Goal: Transaction & Acquisition: Book appointment/travel/reservation

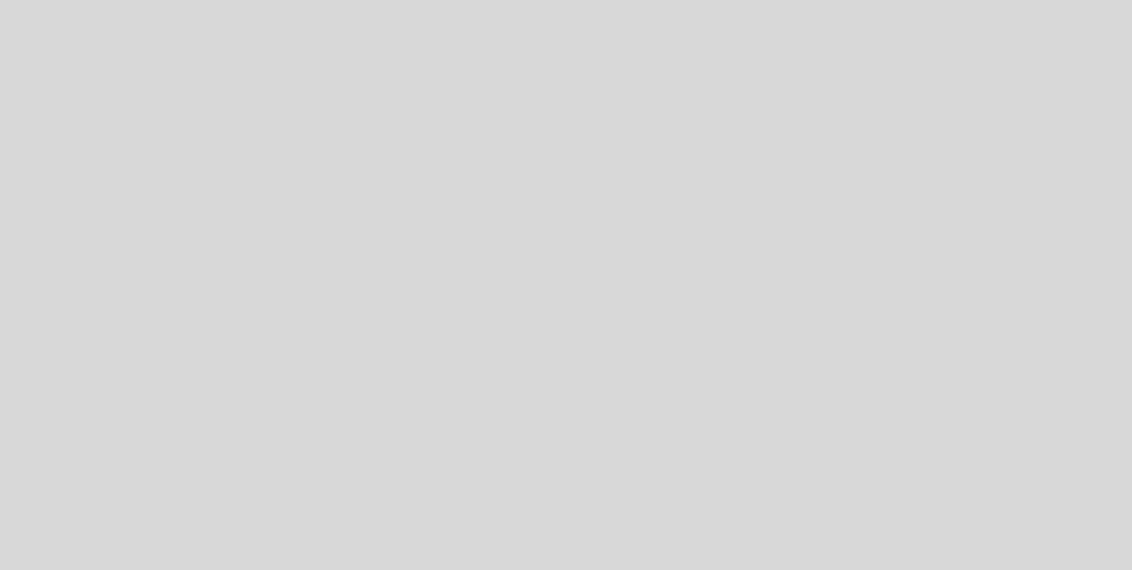
select select "es"
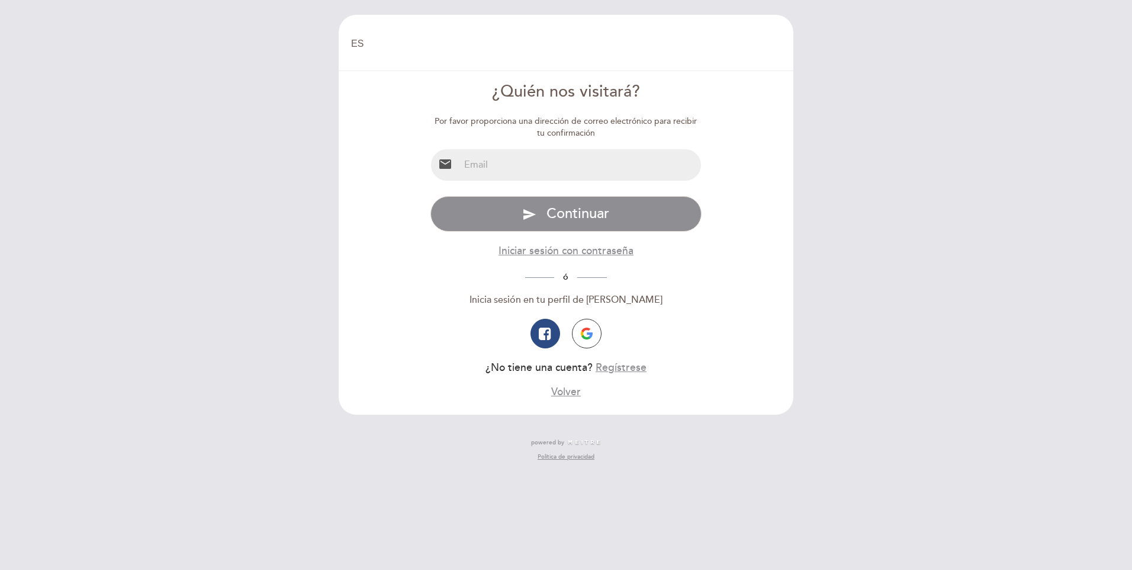
click at [513, 179] on input "email" at bounding box center [580, 164] width 242 height 31
type input "[PERSON_NAME][EMAIL_ADDRESS][PERSON_NAME][DOMAIN_NAME]"
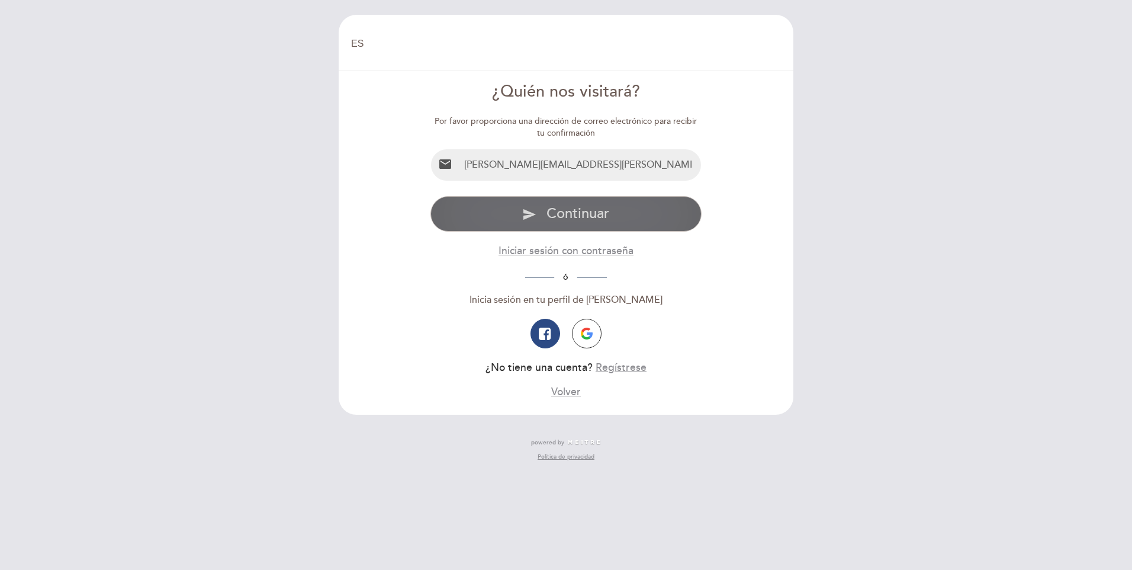
click at [506, 216] on button "send Continuar" at bounding box center [566, 214] width 272 height 36
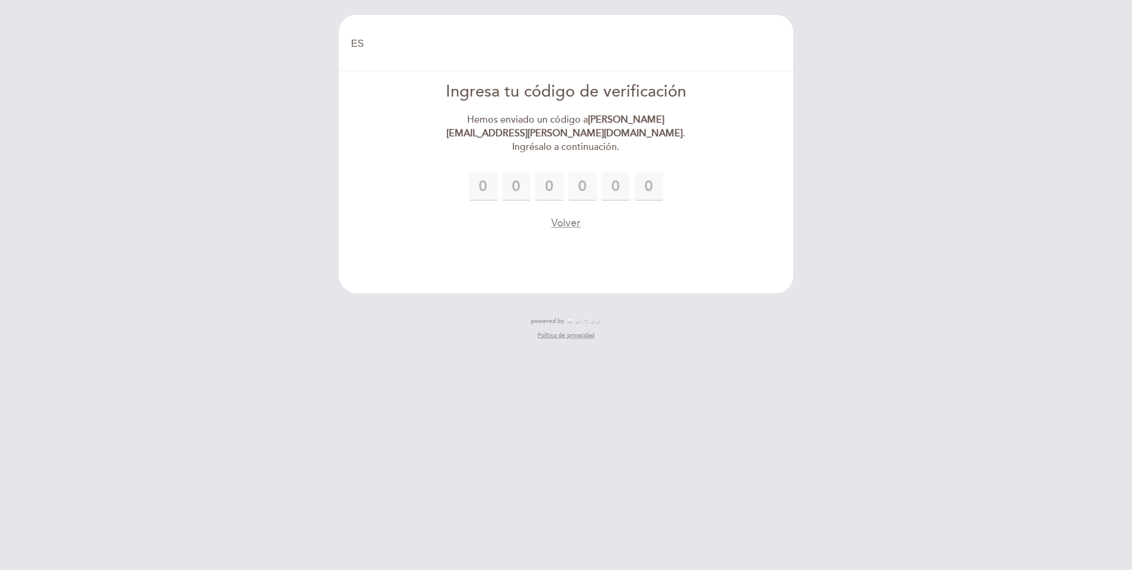
type input "3"
type input "6"
type input "1"
type input "8"
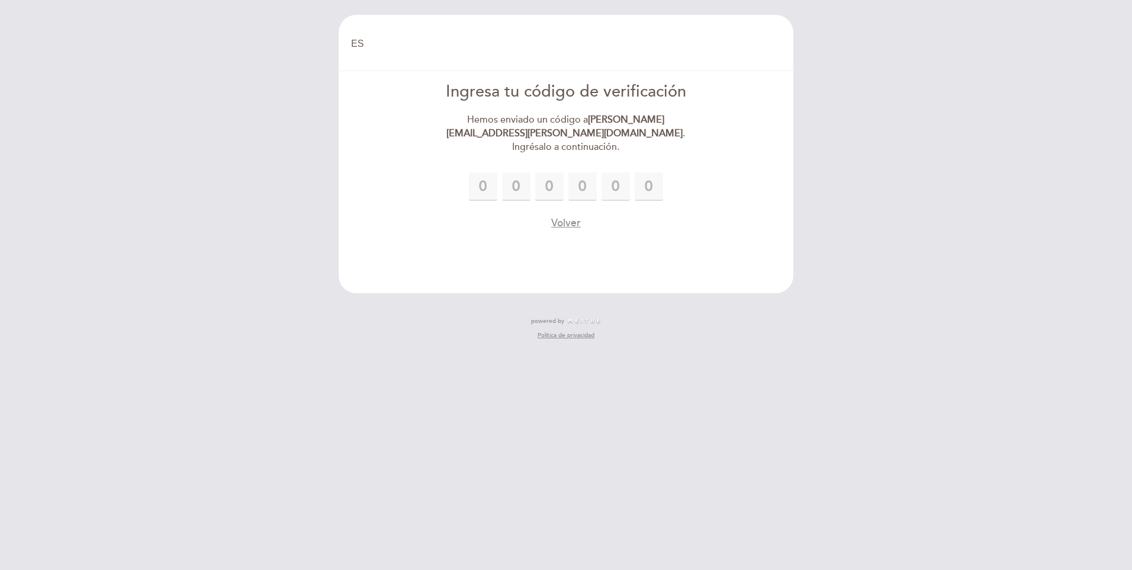
type input "2"
click at [480, 215] on div "Volver" at bounding box center [566, 222] width 272 height 15
click at [667, 215] on div "Volver" at bounding box center [566, 222] width 272 height 15
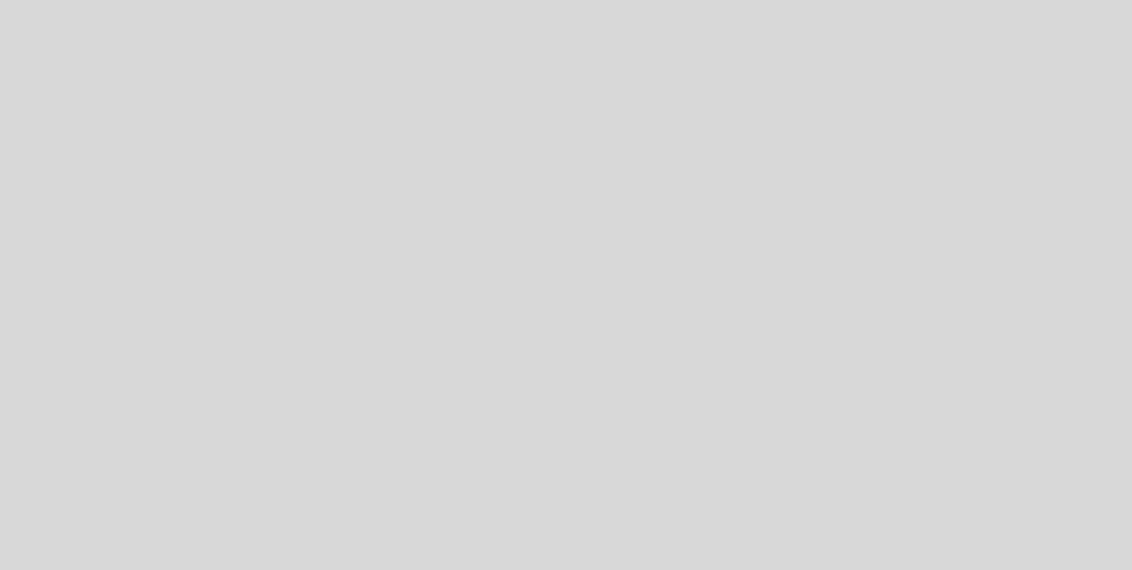
select select "es"
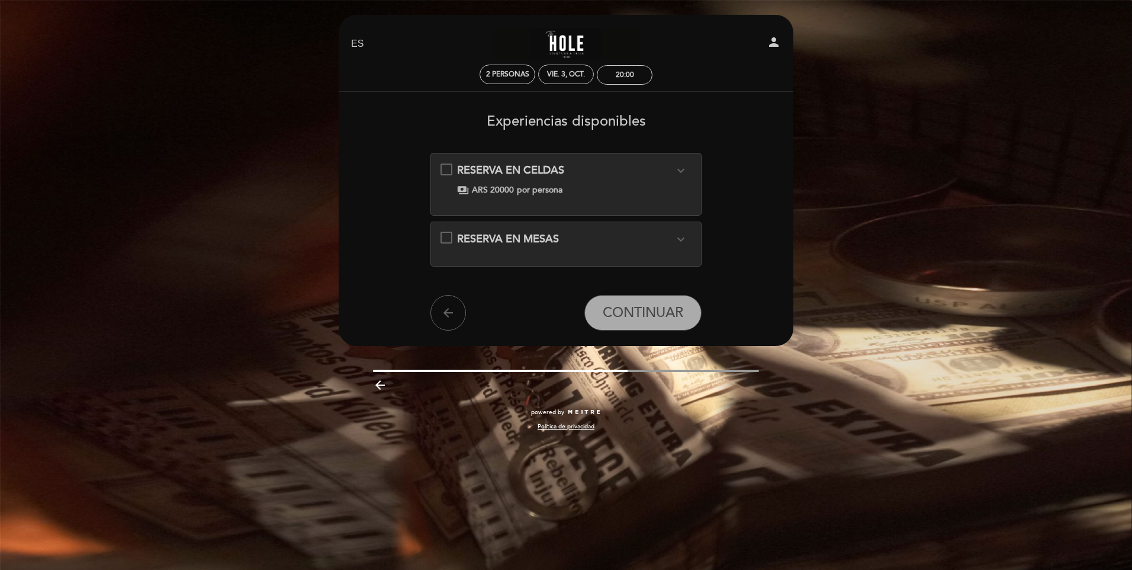
click at [680, 169] on icon "expand_more" at bounding box center [681, 170] width 14 height 14
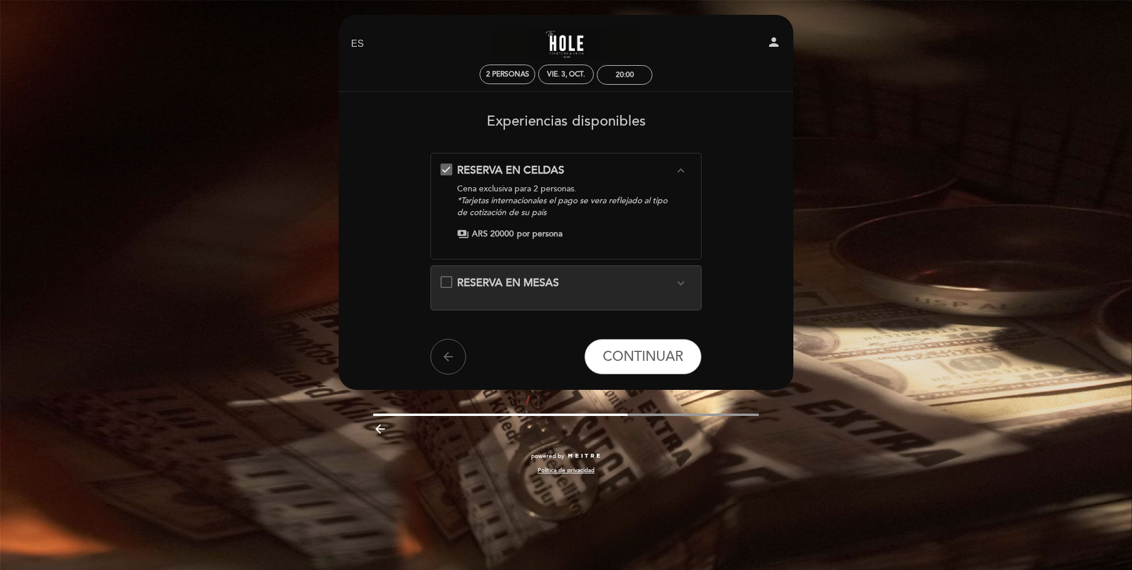
click at [680, 169] on icon "expand_less" at bounding box center [681, 170] width 14 height 14
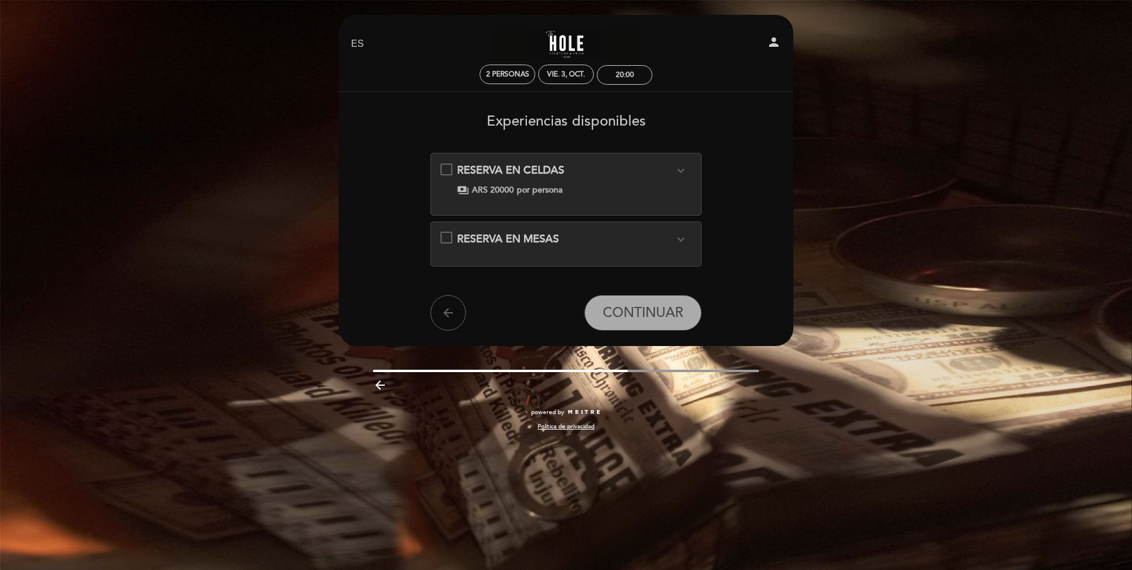
click at [675, 238] on icon "expand_more" at bounding box center [681, 239] width 14 height 14
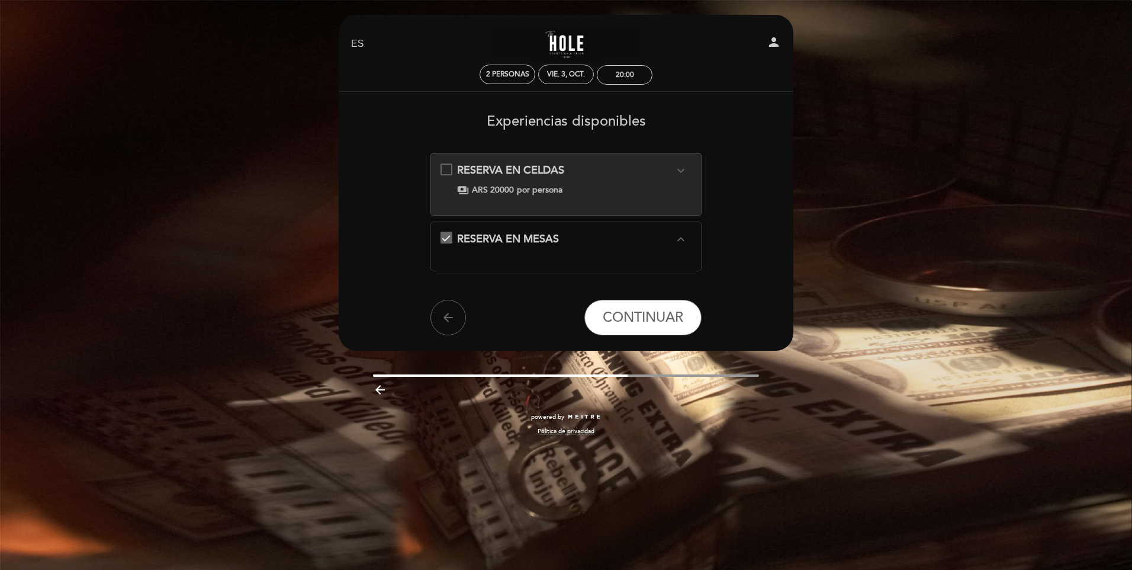
click at [675, 238] on icon "expand_less" at bounding box center [681, 239] width 14 height 14
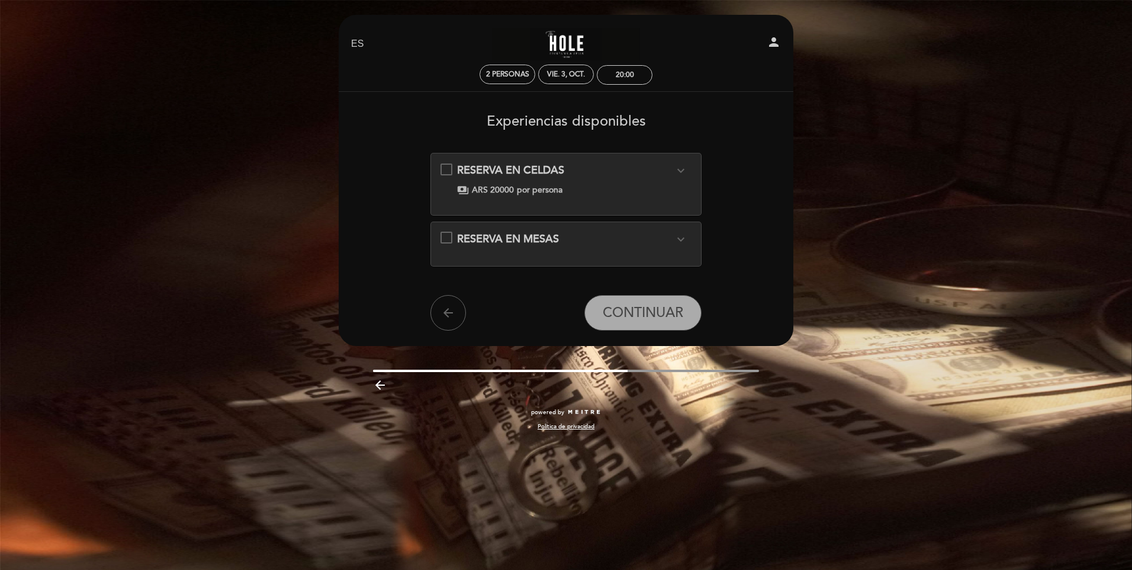
click at [445, 239] on div "RESERVA EN MESAS expand_more" at bounding box center [566, 238] width 252 height 15
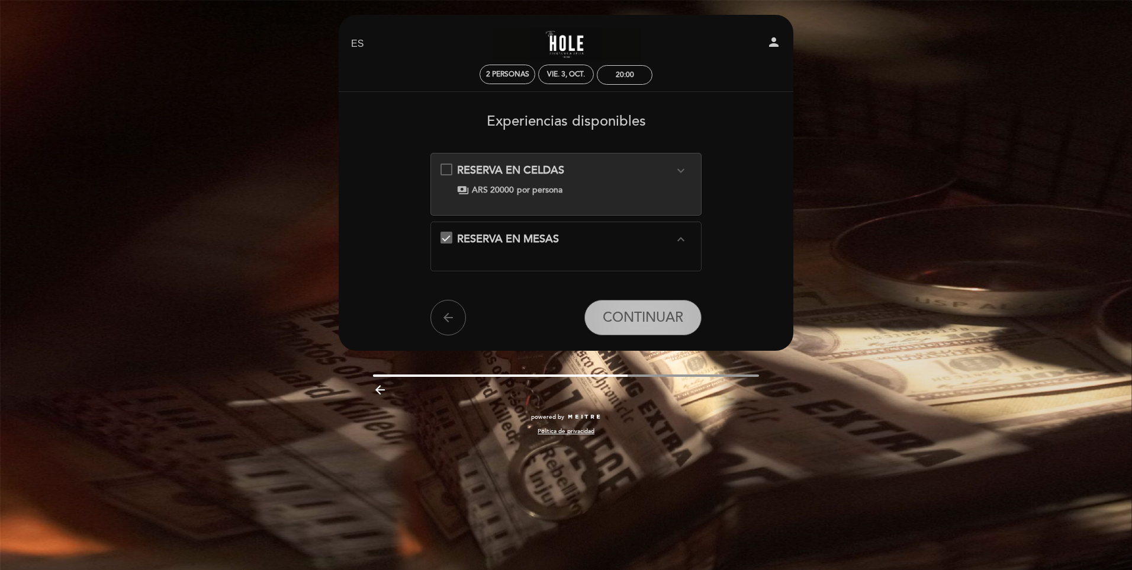
click at [615, 320] on span "CONTINUAR" at bounding box center [643, 317] width 81 height 17
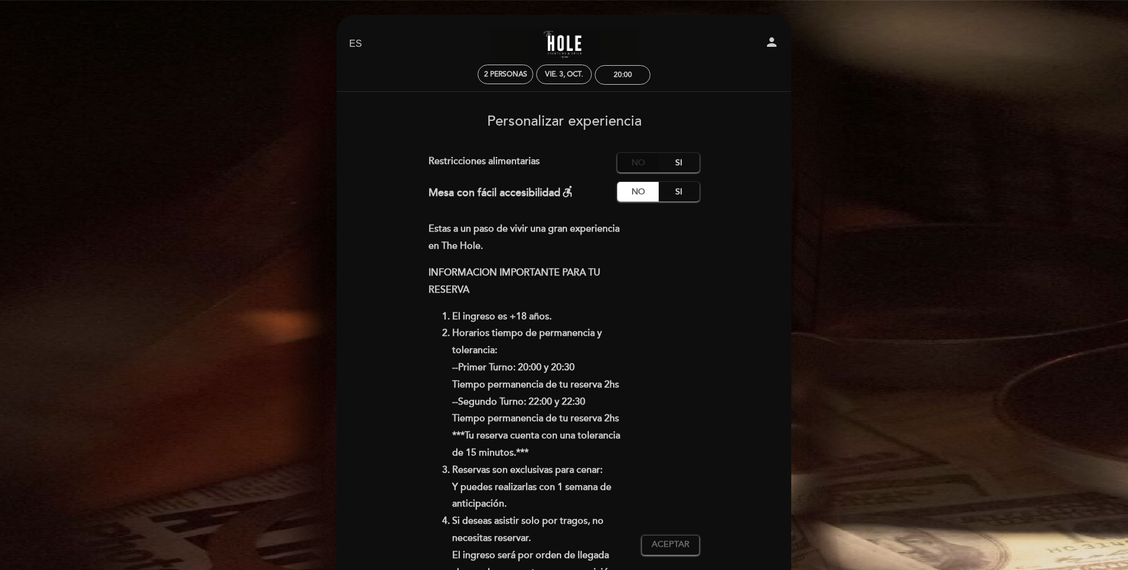
click at [653, 164] on label "No" at bounding box center [637, 163] width 41 height 20
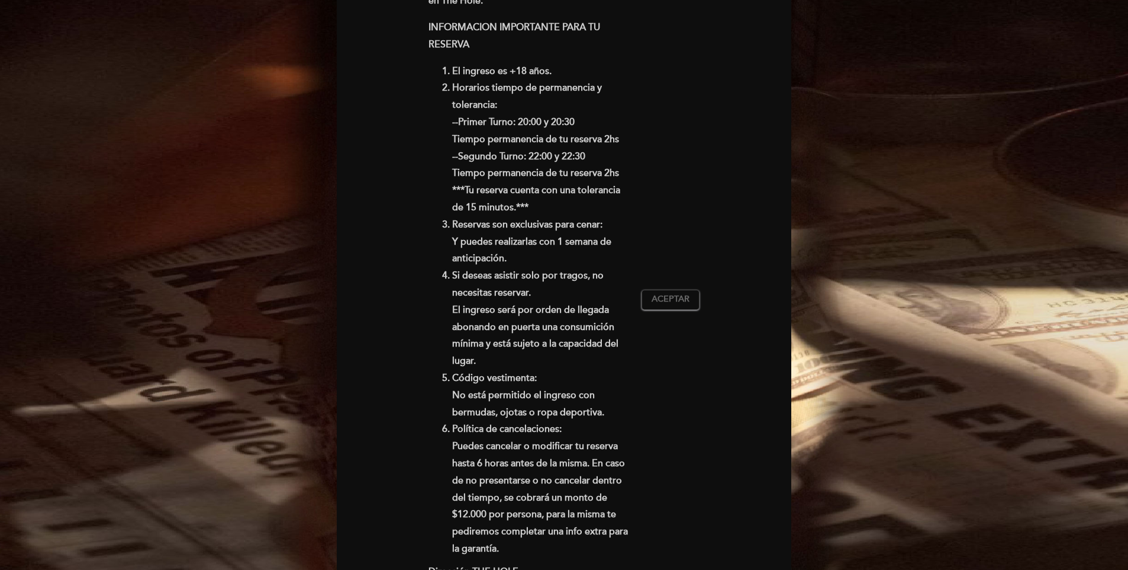
scroll to position [237, 0]
